Goal: Transaction & Acquisition: Subscribe to service/newsletter

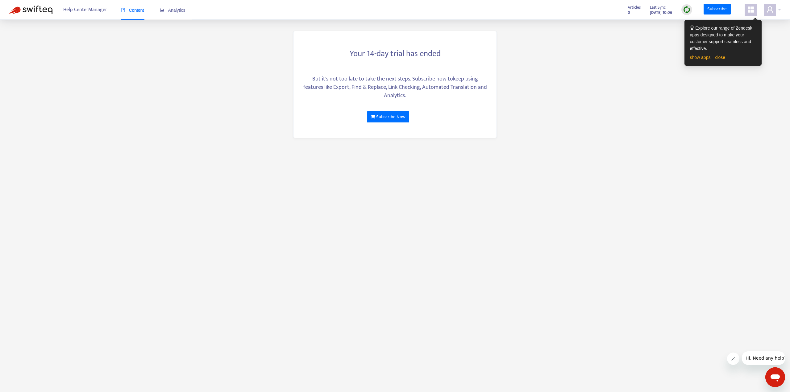
click at [754, 10] on icon "appstore" at bounding box center [750, 9] width 7 height 7
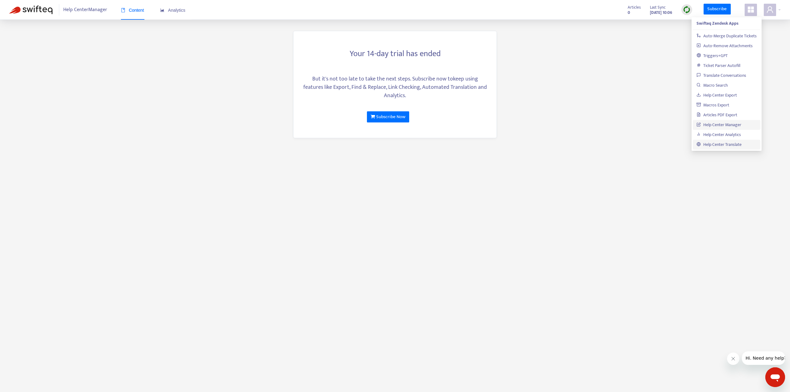
click at [730, 145] on link "Help Center Translate" at bounding box center [719, 144] width 45 height 7
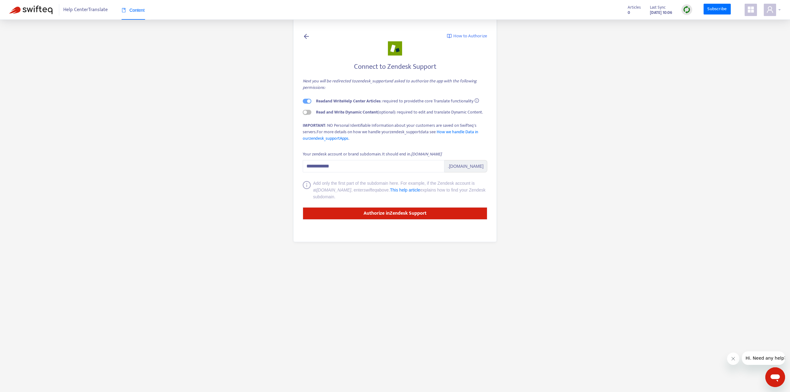
click at [779, 11] on div at bounding box center [772, 10] width 17 height 12
click at [597, 108] on main "**********" at bounding box center [395, 196] width 790 height 392
click at [308, 111] on span "button" at bounding box center [307, 112] width 9 height 5
click at [375, 213] on strong "Authorize in Zendesk Support" at bounding box center [395, 213] width 63 height 8
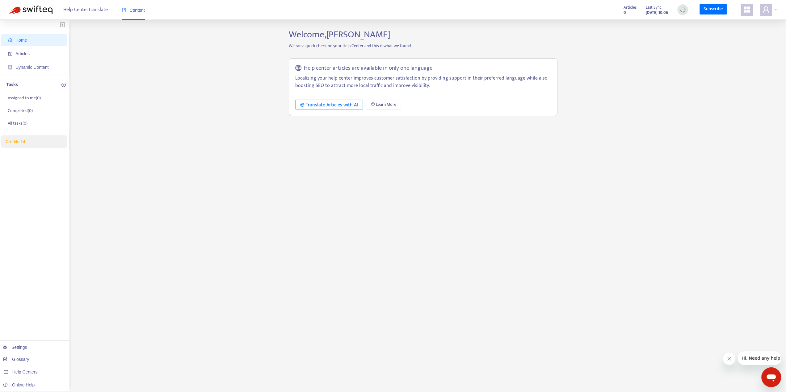
click at [326, 105] on div "Translate Articles with AI" at bounding box center [329, 105] width 58 height 8
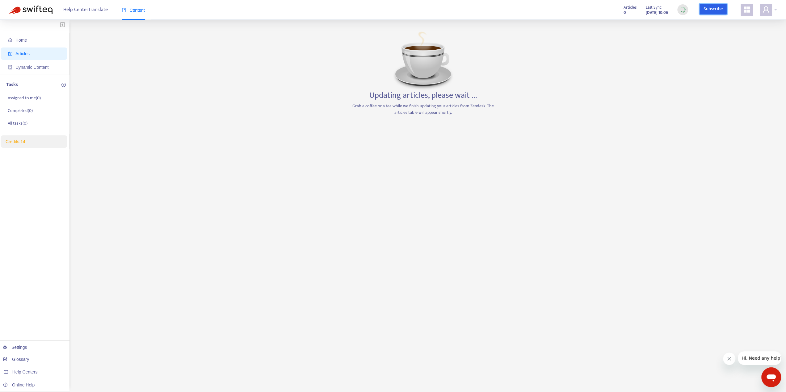
click at [711, 7] on link "Subscribe" at bounding box center [712, 9] width 27 height 11
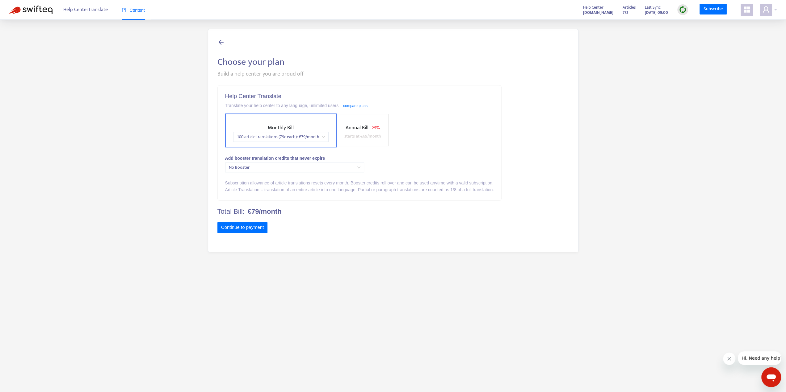
click at [323, 136] on span "100 article translations (79c each) : € 79 /month" at bounding box center [281, 136] width 88 height 9
click at [323, 159] on div "500 article translations (49c each) : € 249 /month" at bounding box center [291, 159] width 107 height 7
click at [356, 166] on span "No Booster" at bounding box center [294, 167] width 131 height 9
click at [354, 187] on div "Booster +500 article translations (69c each) : € 349 (once-off)" at bounding box center [294, 190] width 129 height 7
click at [388, 160] on div "Add booster translation credits that never expire" at bounding box center [359, 158] width 269 height 7
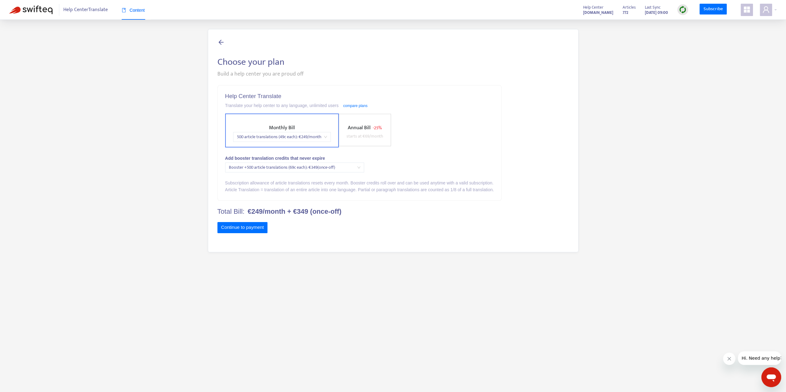
click at [340, 166] on span "Booster +500 article translations (69c each) : € 349 (once-off)" at bounding box center [294, 167] width 131 height 9
click at [311, 180] on div "No Booster" at bounding box center [294, 180] width 129 height 7
click at [391, 168] on div "Help Center Translate Translate your help center to any language, unlimited use…" at bounding box center [359, 143] width 283 height 115
click at [362, 131] on span "Annual Bill" at bounding box center [359, 127] width 23 height 9
click at [375, 136] on span "100 article translations (69c each) : € 69 /month" at bounding box center [333, 136] width 88 height 9
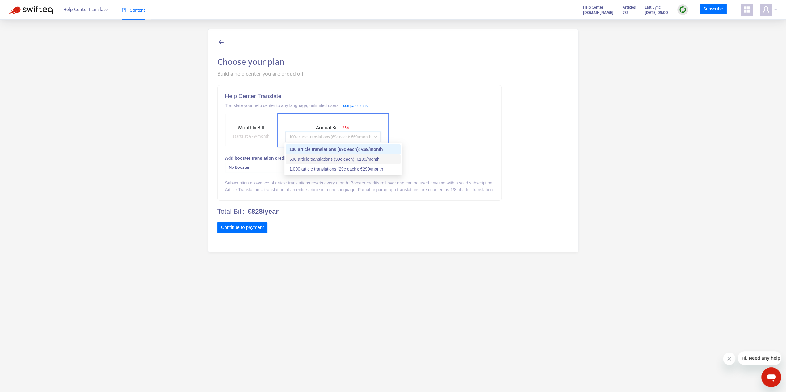
click at [374, 160] on div "500 article translations (39c each) : € 199 /month" at bounding box center [342, 159] width 107 height 7
click at [425, 139] on div "Monthly Bill starts at € 79 /month Annual Bill - 25% price_1RJyfwEnBfbTVKDSvJqI…" at bounding box center [359, 131] width 269 height 34
click at [354, 106] on link "compare plans" at bounding box center [355, 106] width 24 height 4
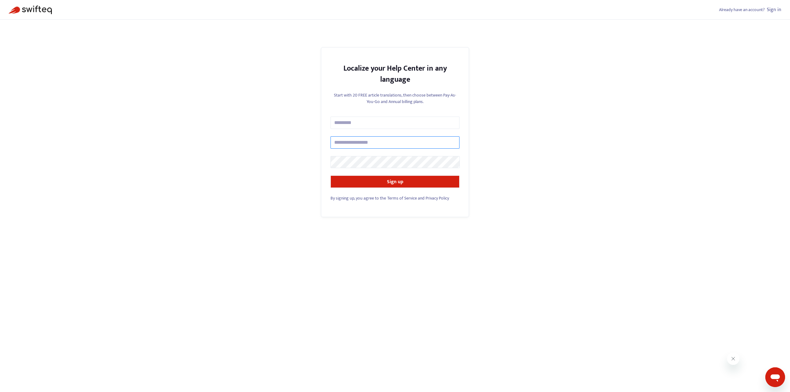
type input "**********"
click at [48, 8] on img at bounding box center [30, 10] width 43 height 9
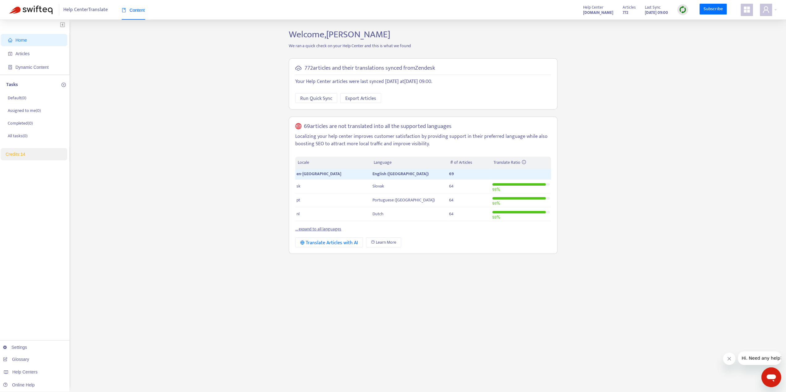
click at [337, 229] on link "... expand to all languages" at bounding box center [318, 229] width 46 height 7
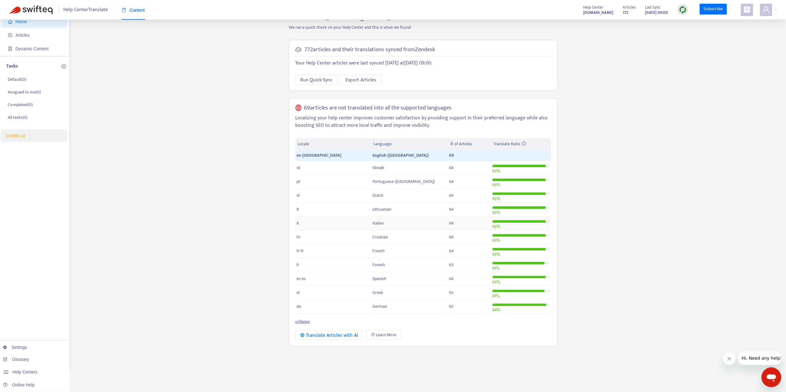
scroll to position [20, 0]
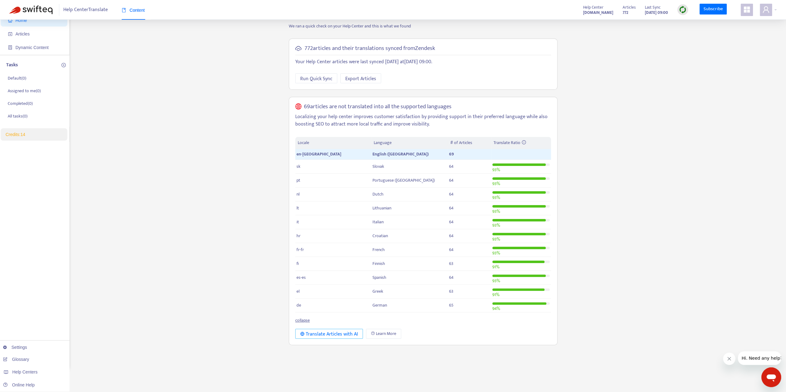
click at [350, 332] on div "Translate Articles with AI" at bounding box center [329, 335] width 58 height 8
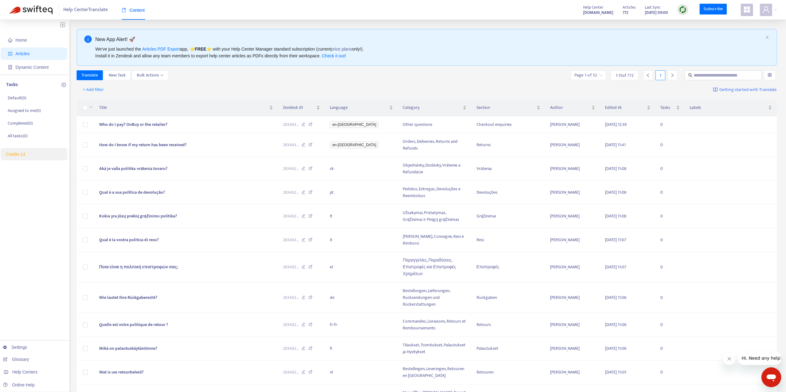
click at [749, 7] on icon "appstore" at bounding box center [746, 9] width 7 height 7
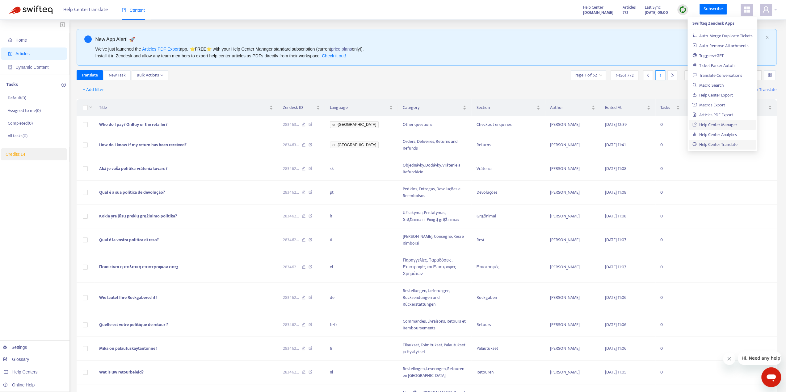
click at [728, 126] on link "Help Center Manager" at bounding box center [714, 124] width 45 height 7
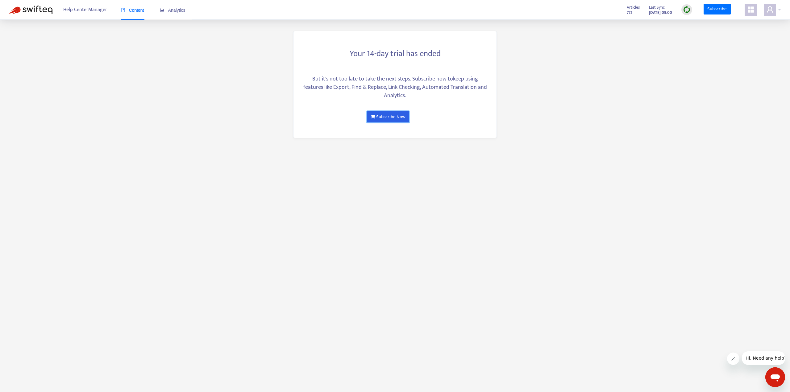
click at [394, 111] on link "Subscribe Now" at bounding box center [388, 116] width 42 height 11
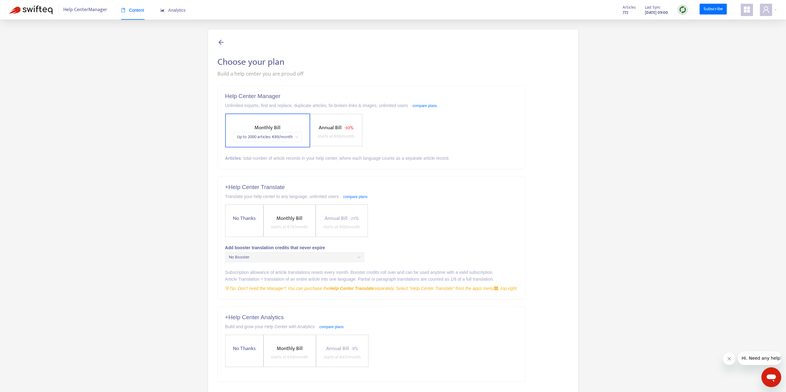
click at [296, 137] on span "Up to 2000 articles : € 89 /month" at bounding box center [267, 136] width 61 height 9
click at [297, 158] on div "Up to 6000 articles : € 129 /month" at bounding box center [291, 159] width 107 height 7
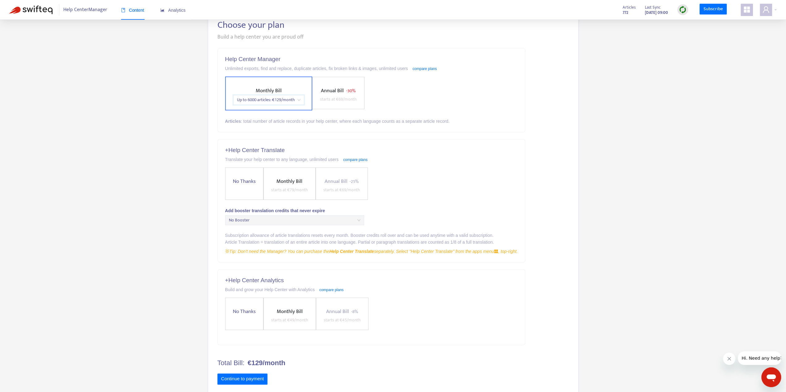
scroll to position [48, 0]
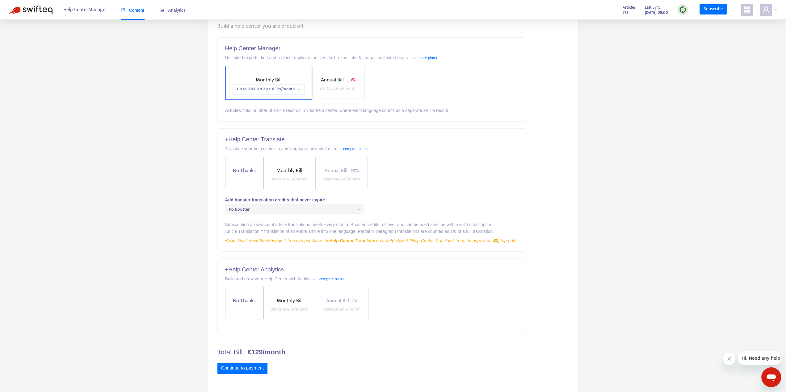
click at [284, 169] on span "Monthly Bill" at bounding box center [289, 170] width 26 height 9
click at [361, 179] on span "100 article translations (79c each) : € 79 /month" at bounding box center [319, 180] width 88 height 9
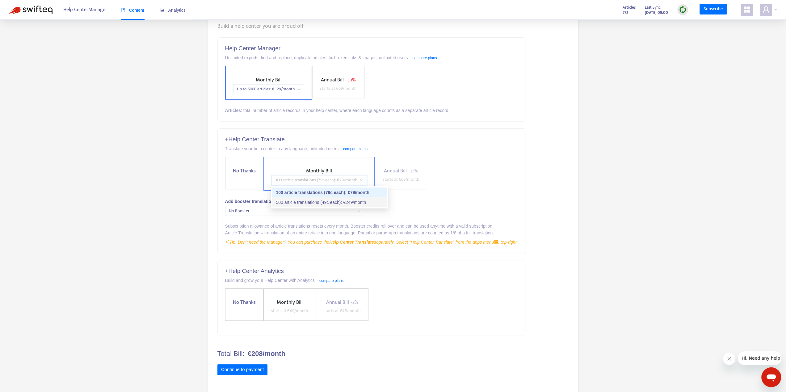
click at [357, 201] on div "500 article translations (49c each) : € 249 /month" at bounding box center [329, 202] width 107 height 7
click at [357, 210] on span "No Booster" at bounding box center [294, 210] width 131 height 9
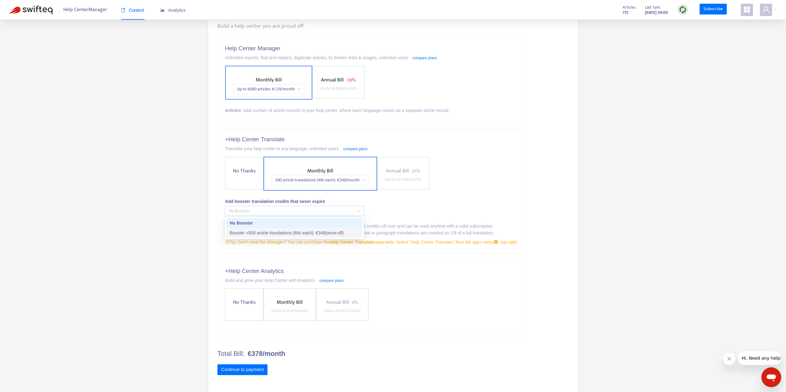
click at [344, 231] on div "Booster +500 article translations (69c each) : € 349 (once-off)" at bounding box center [294, 233] width 129 height 7
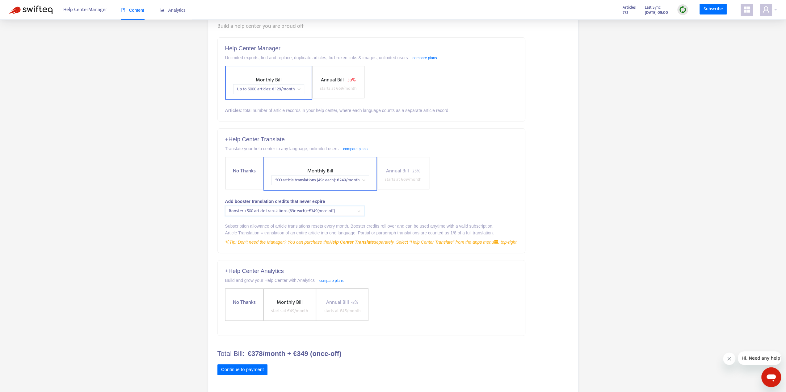
click at [395, 204] on div "Add booster translation credits that never expire" at bounding box center [371, 201] width 293 height 7
click at [252, 297] on span "No Thanks" at bounding box center [244, 301] width 28 height 8
click at [238, 171] on span "No Thanks" at bounding box center [244, 169] width 28 height 8
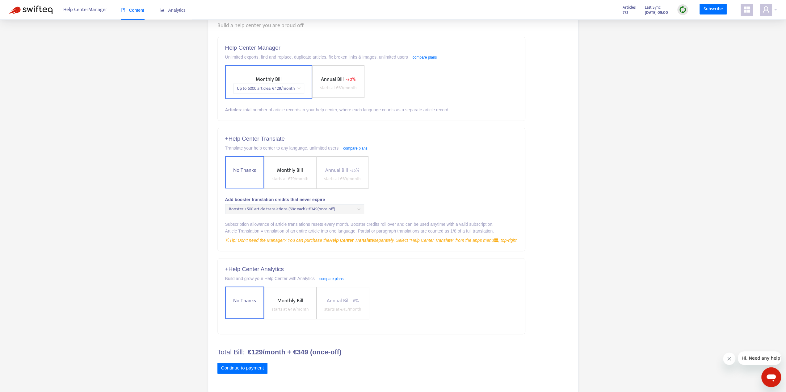
scroll to position [49, 0]
click at [282, 169] on span "Monthly Bill" at bounding box center [290, 170] width 26 height 9
click at [328, 180] on span "100 article translations (79c each) : € 79 /month" at bounding box center [319, 179] width 88 height 9
click at [326, 202] on div "500 article translations (49c each) : € 249 /month" at bounding box center [329, 201] width 107 height 7
click at [301, 209] on span "Booster +500 article translations (69c each) : € 349 (once-off)" at bounding box center [294, 210] width 131 height 9
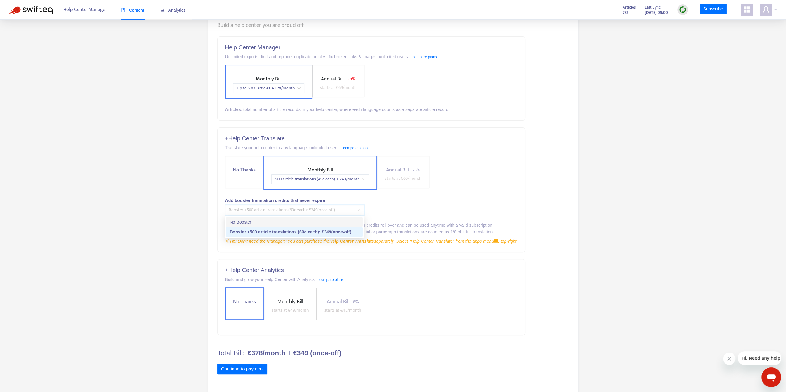
click at [283, 222] on div "No Booster" at bounding box center [294, 222] width 129 height 7
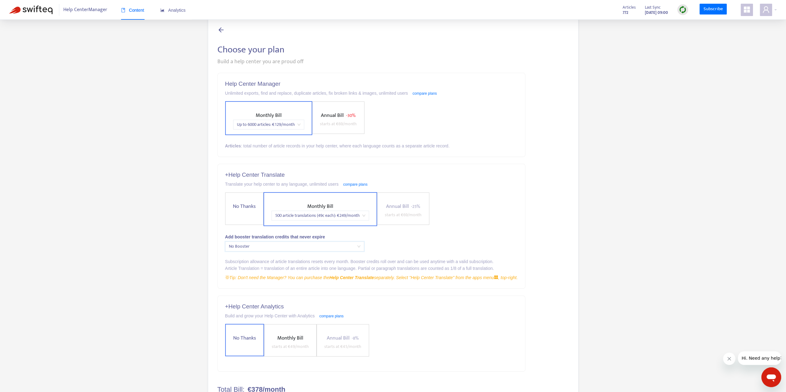
scroll to position [0, 0]
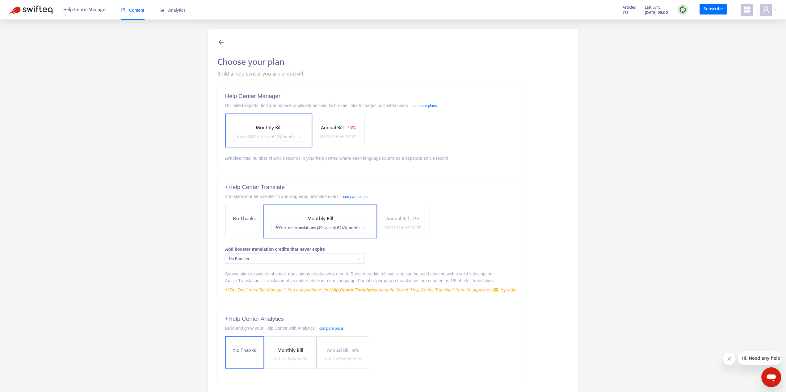
click at [298, 136] on span "Up to 6000 articles : € 129 /month" at bounding box center [269, 136] width 64 height 9
click at [531, 144] on div "Help Center Manager Unlimited exports, find and replace, duplicate articles, fi…" at bounding box center [392, 259] width 351 height 348
click at [747, 15] on span at bounding box center [746, 10] width 12 height 12
click at [730, 47] on link "Auto-Remove Attachments" at bounding box center [720, 45] width 56 height 7
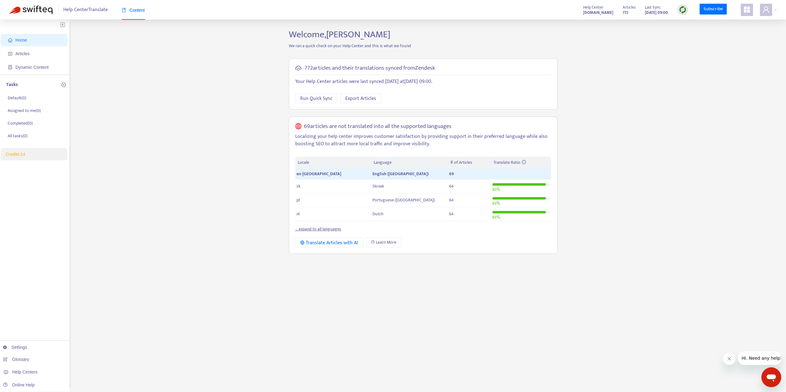
click at [606, 98] on div "Home Articles Dynamic Content Tasks Default ( 0 ) Assigned to me ( 0 ) Complete…" at bounding box center [392, 209] width 767 height 361
